Goal: Information Seeking & Learning: Find specific fact

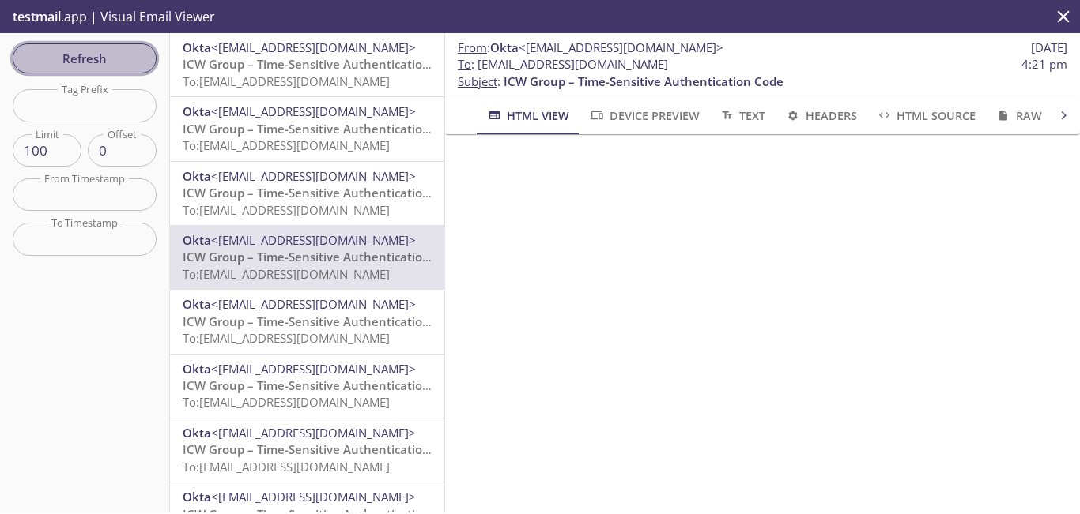
click at [118, 48] on span "Refresh" at bounding box center [84, 58] width 119 height 21
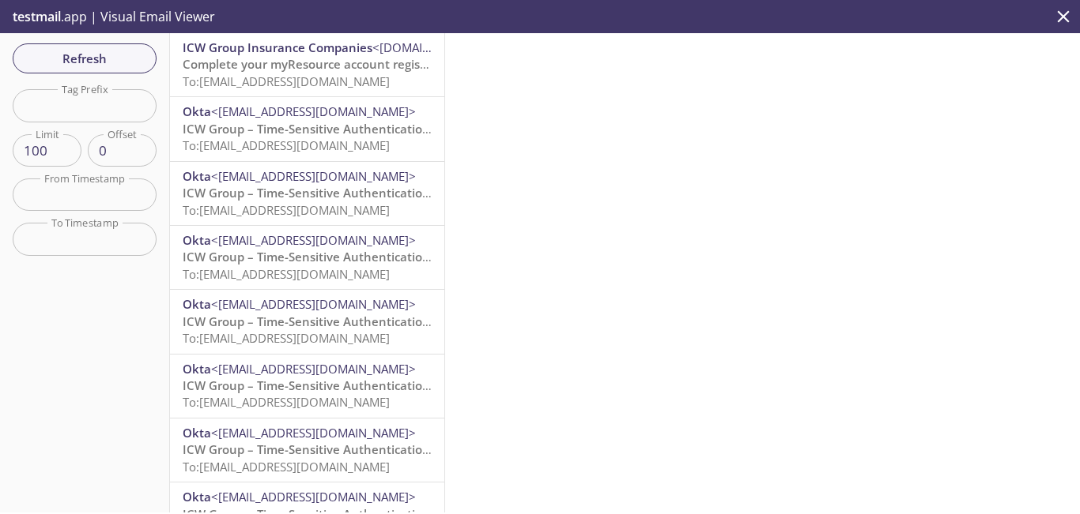
click at [332, 82] on span "To: [EMAIL_ADDRESS][DOMAIN_NAME]" at bounding box center [286, 81] width 207 height 16
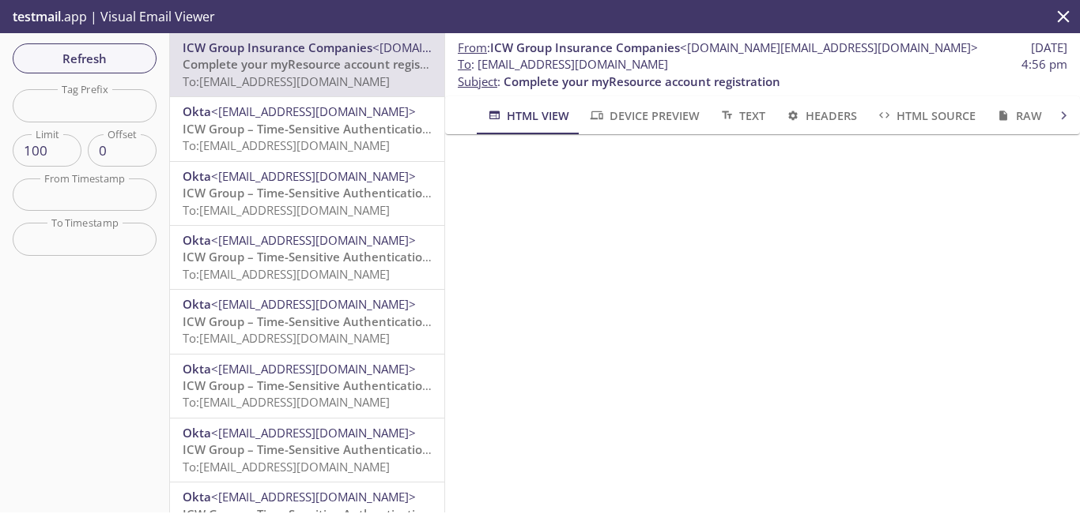
drag, startPoint x: 729, startPoint y: 66, endPoint x: 480, endPoint y: 66, distance: 248.9
click at [480, 66] on span "To : [EMAIL_ADDRESS][DOMAIN_NAME] 4:56 pm" at bounding box center [762, 64] width 609 height 17
copy span "[EMAIL_ADDRESS][DOMAIN_NAME]"
click at [96, 66] on span "Refresh" at bounding box center [84, 58] width 119 height 21
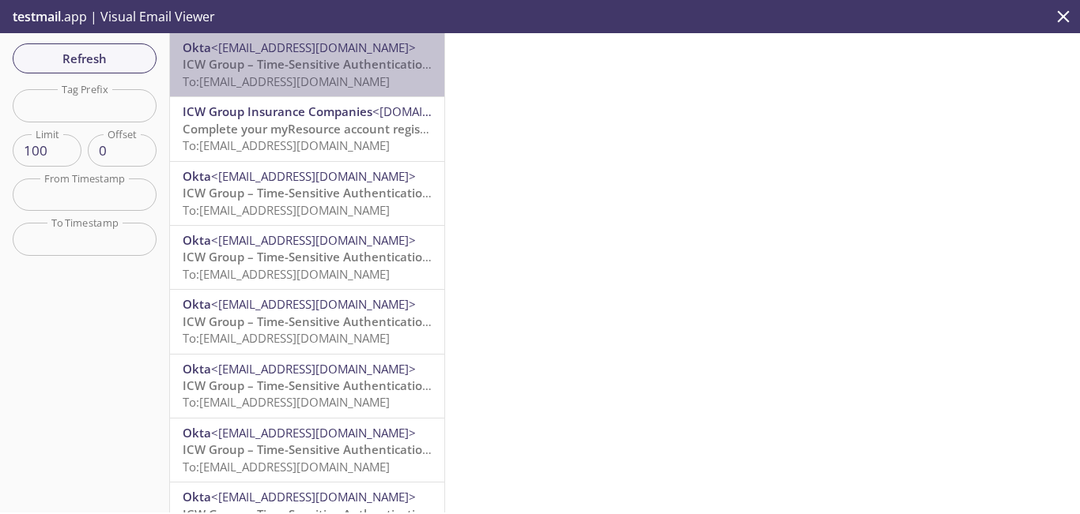
click at [330, 78] on span "To: [EMAIL_ADDRESS][DOMAIN_NAME]" at bounding box center [286, 81] width 207 height 16
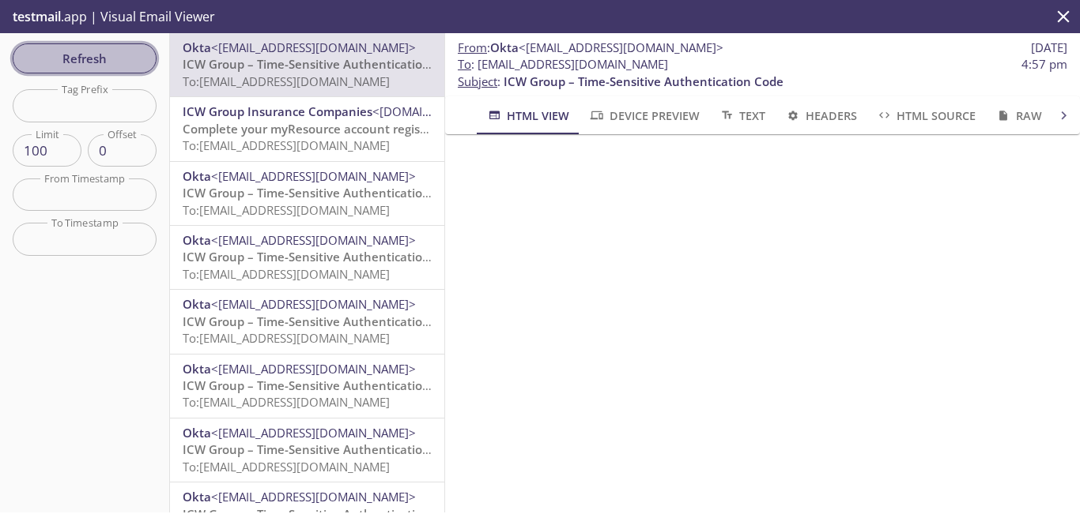
click at [102, 51] on span "Refresh" at bounding box center [84, 58] width 119 height 21
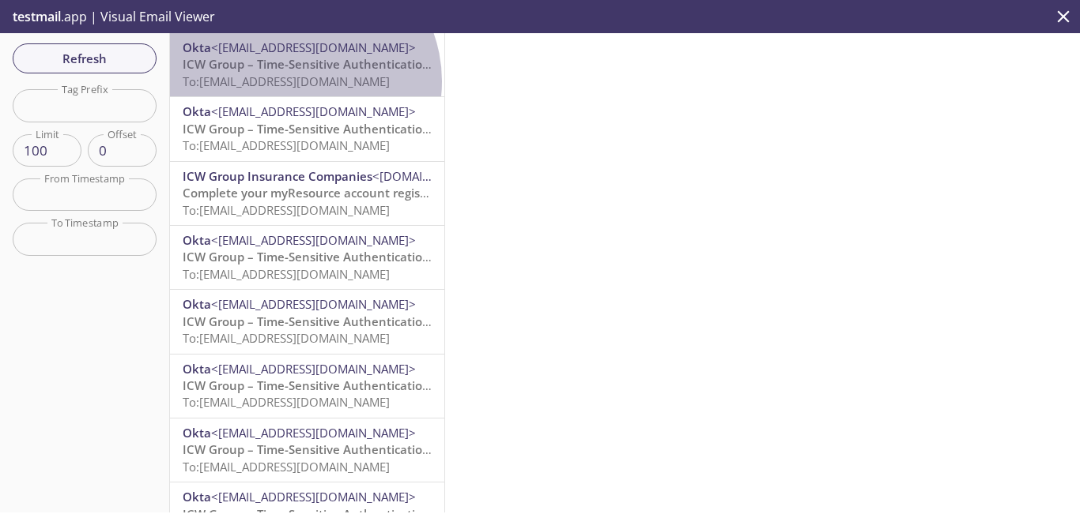
click at [297, 81] on span "To: [EMAIL_ADDRESS][DOMAIN_NAME]" at bounding box center [286, 81] width 207 height 16
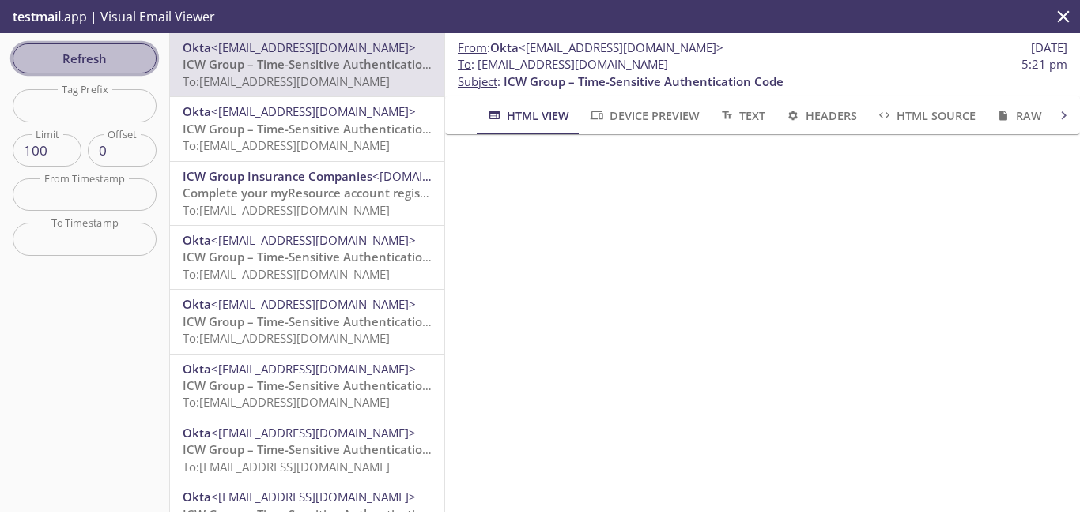
click at [111, 62] on span "Refresh" at bounding box center [84, 58] width 119 height 21
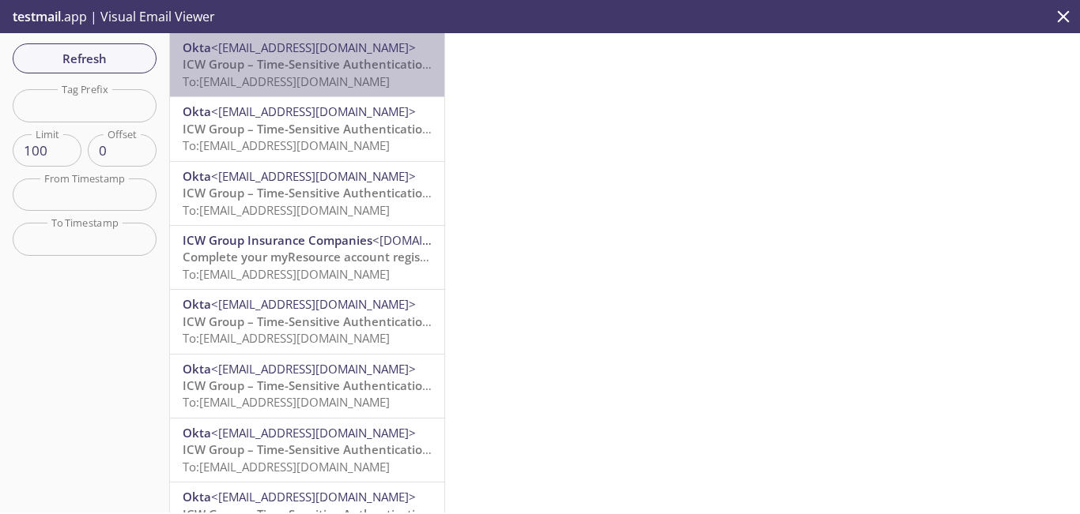
click at [321, 72] on span "ICW Group – Time-Sensitive Authentication Code" at bounding box center [323, 64] width 280 height 16
